Goal: Information Seeking & Learning: Learn about a topic

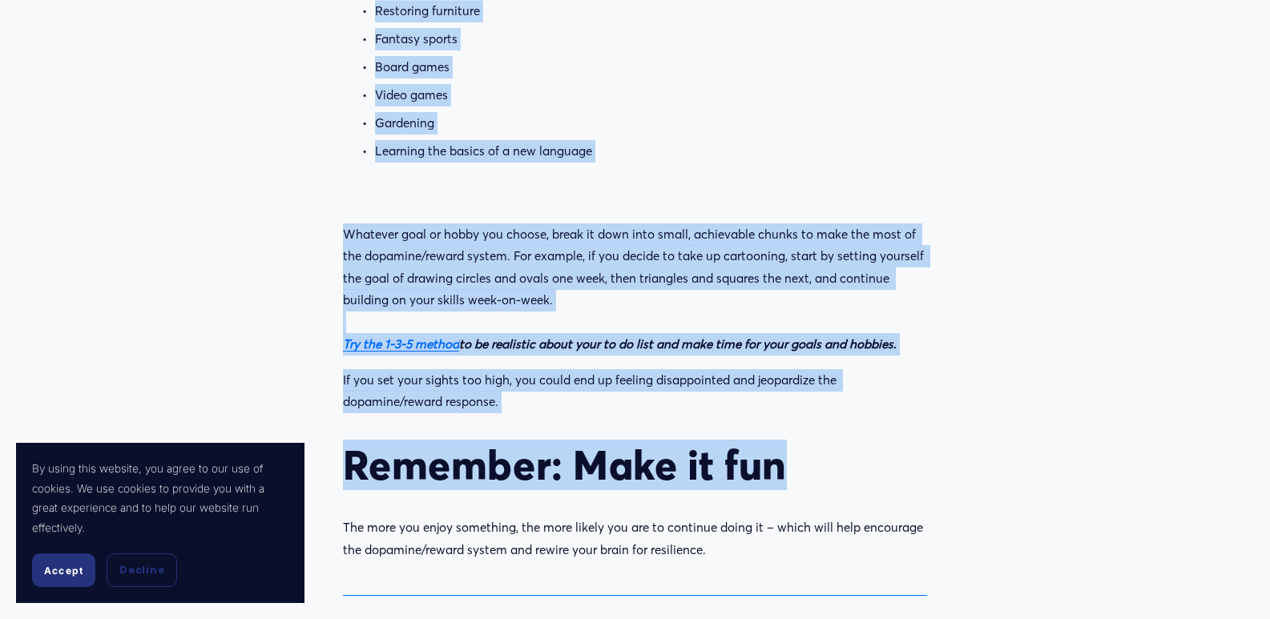
scroll to position [3044, 0]
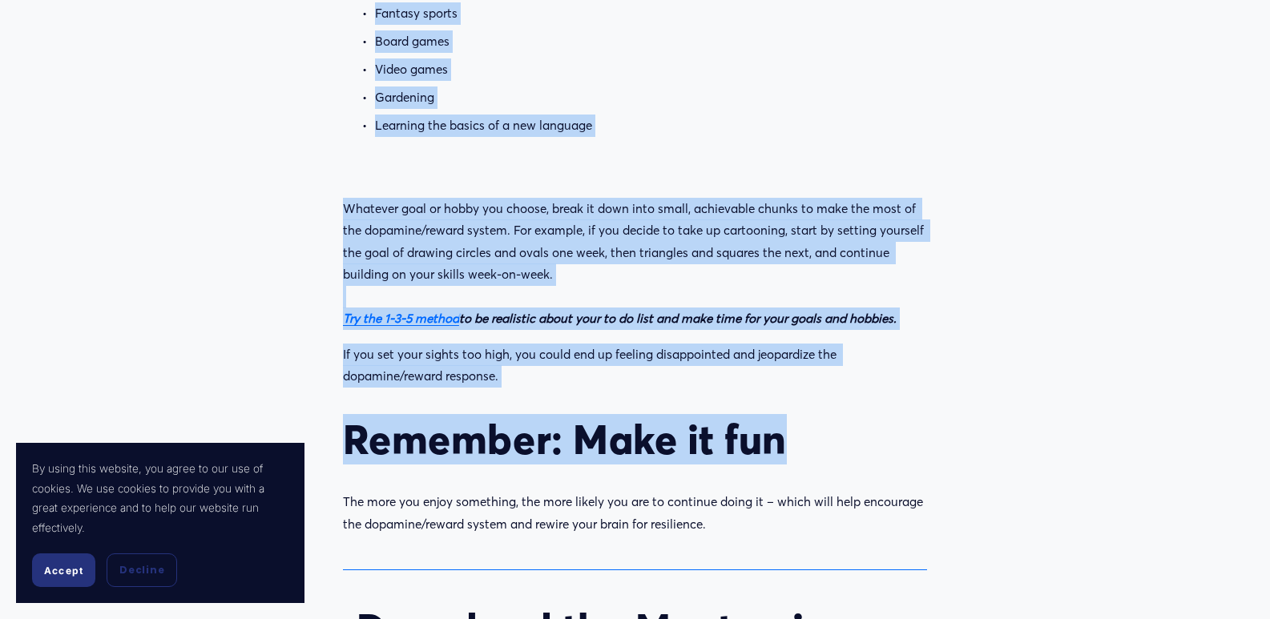
drag, startPoint x: 350, startPoint y: 206, endPoint x: 1048, endPoint y: 518, distance: 764.4
copy div "Did you know setting small, achievable, fun goals can help you bounce back from…"
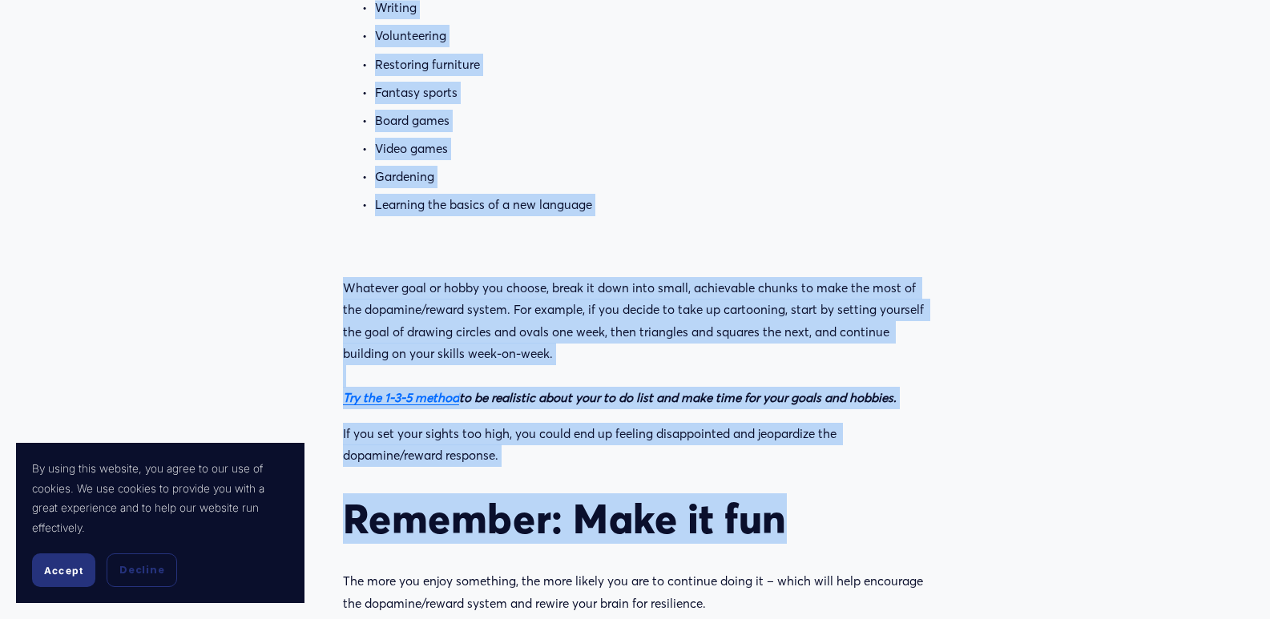
scroll to position [2964, 0]
click at [407, 399] on em "Try the 1-3-5 method" at bounding box center [401, 398] width 116 height 15
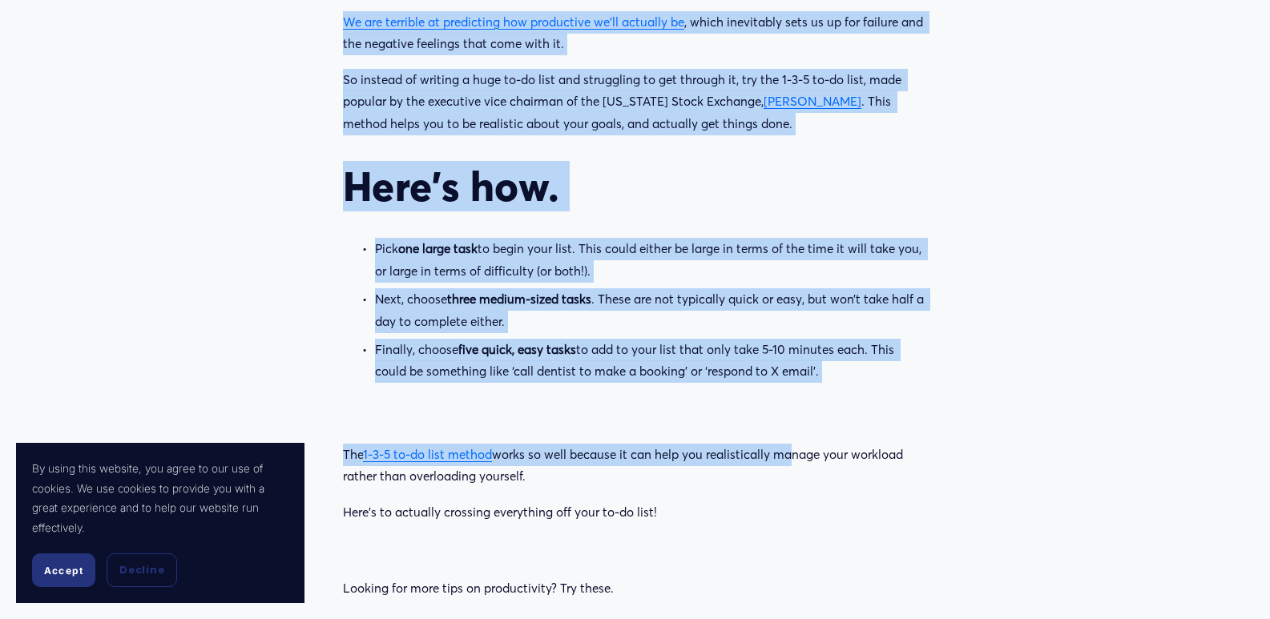
scroll to position [1282, 0]
drag, startPoint x: 341, startPoint y: 89, endPoint x: 775, endPoint y: 485, distance: 587.4
click at [794, 494] on div "A clever technique to banish unrealistic to-do lists and start showing those ta…" at bounding box center [634, 212] width 611 height 1676
copy div "Loremi dolo sita co-ad elits. Doeiu tem in u labor etdo mag aliquae adminim ven…"
